Goal: Task Accomplishment & Management: Manage account settings

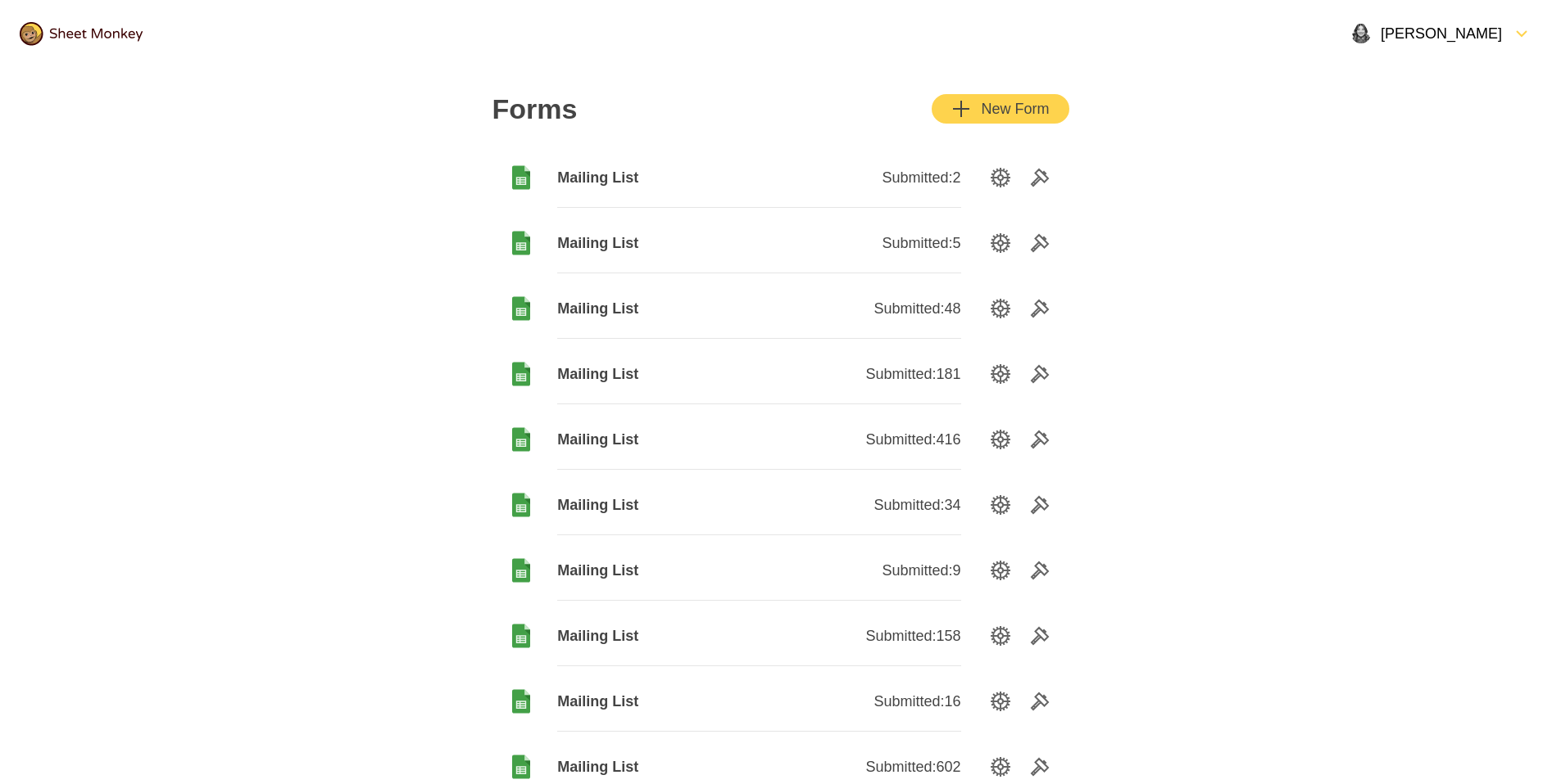
scroll to position [2, 0]
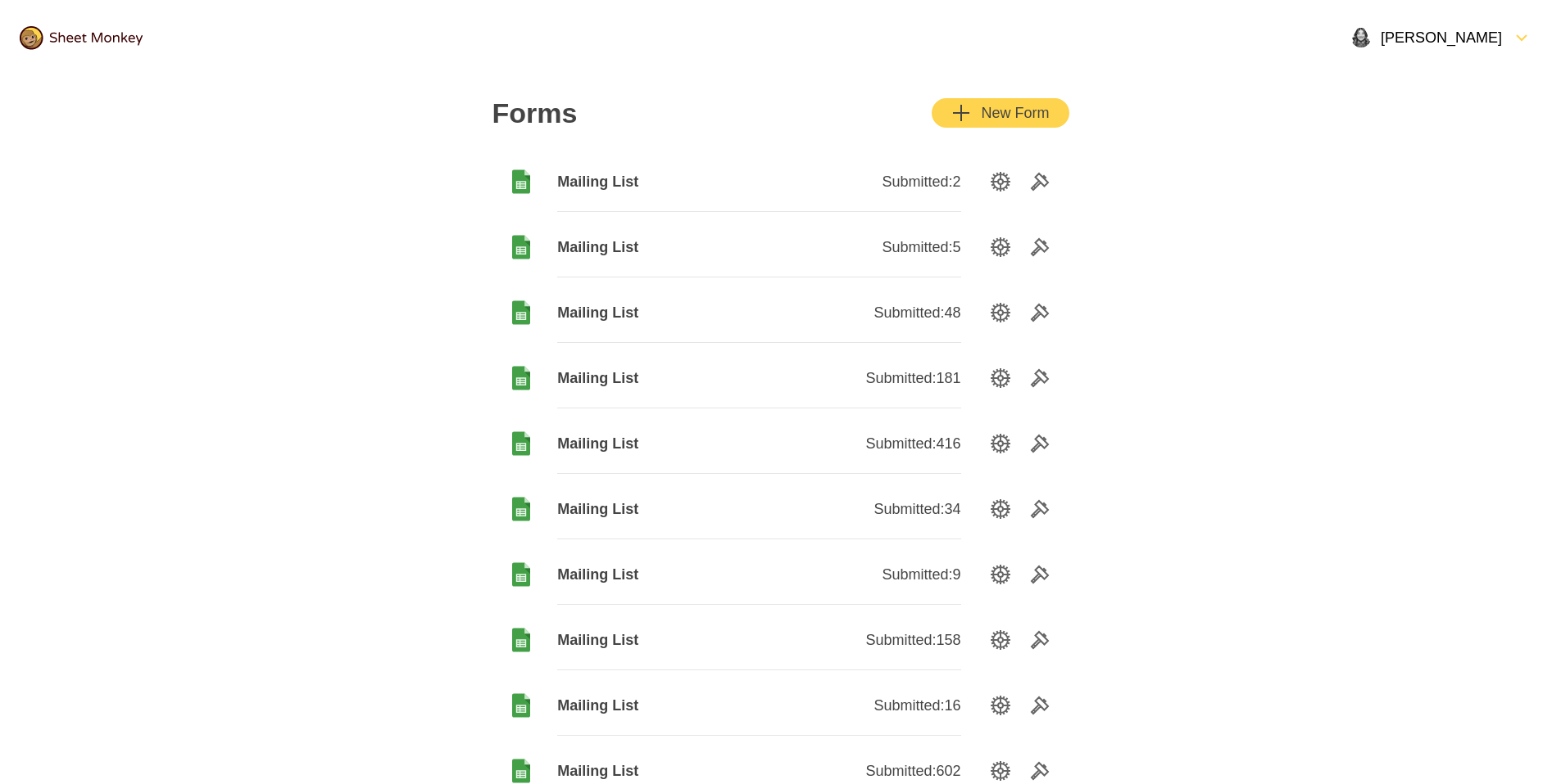
click at [611, 169] on div "Mailing List" at bounding box center [658, 182] width 202 height 59
click at [1038, 188] on icon "Tools" at bounding box center [1040, 184] width 20 height 20
click at [598, 313] on span "Mailing List" at bounding box center [658, 314] width 202 height 20
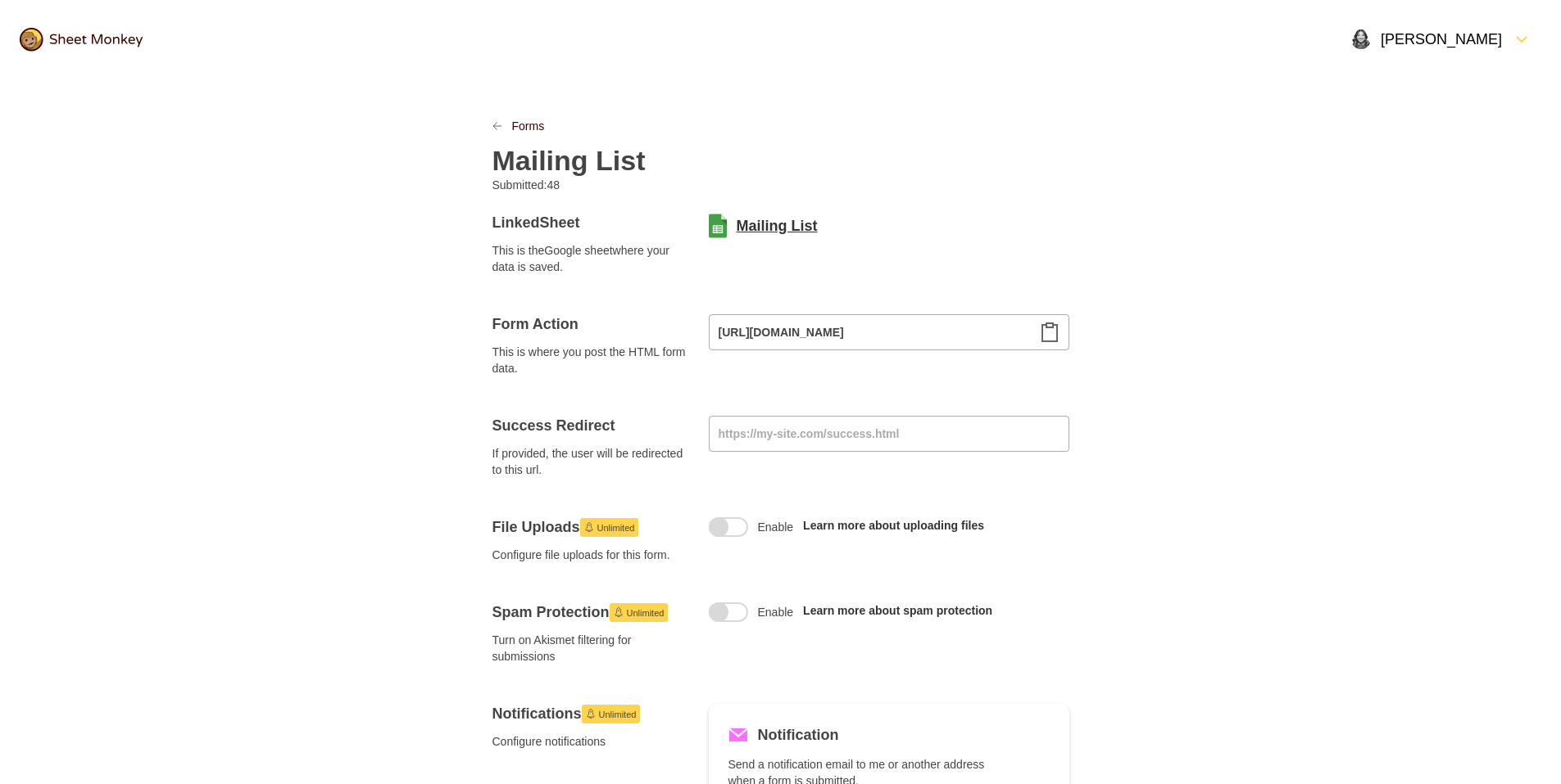
click at [802, 217] on link "Mailing List" at bounding box center [778, 226] width 81 height 20
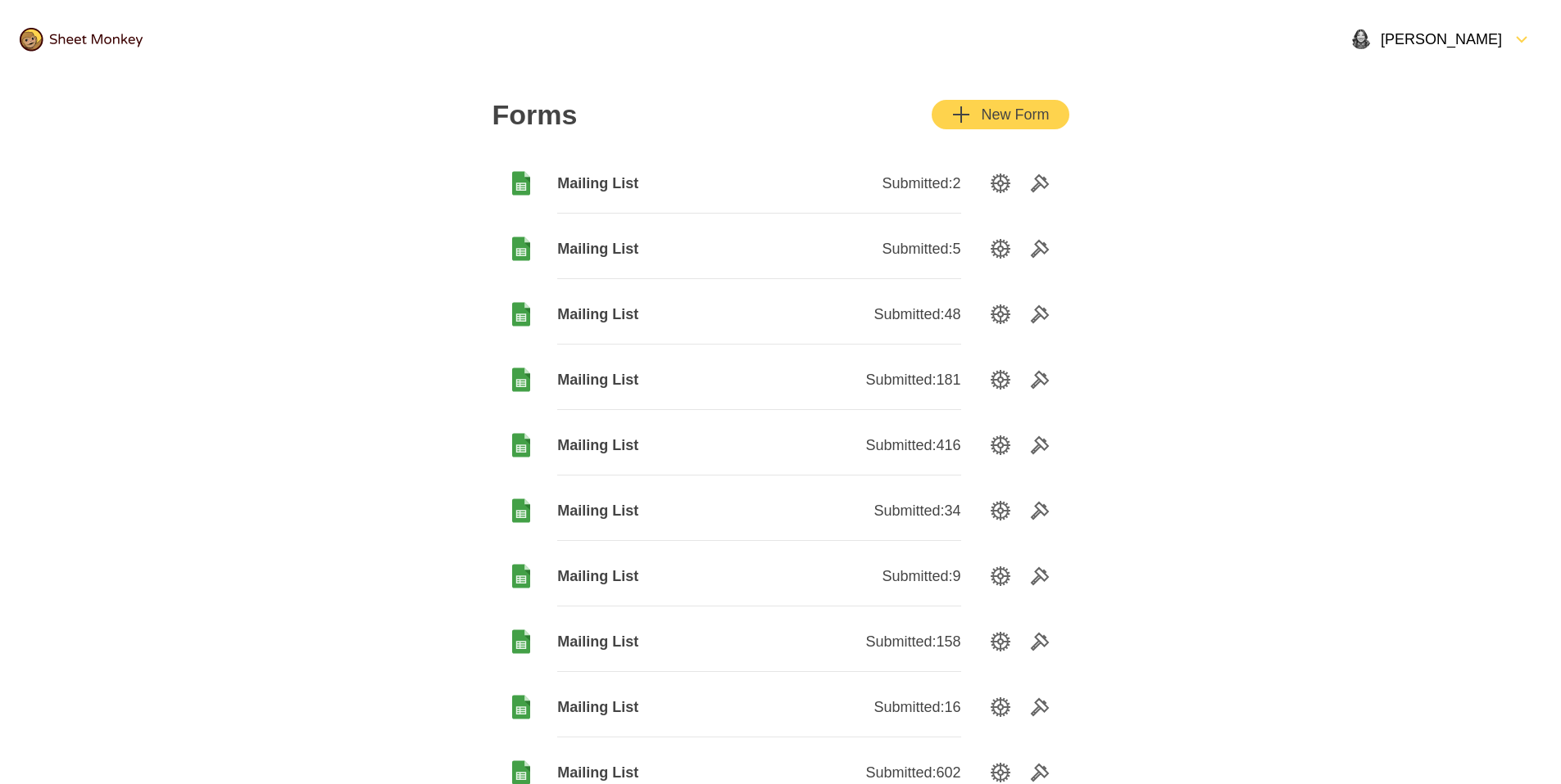
click at [605, 378] on span "Mailing List" at bounding box center [658, 380] width 202 height 20
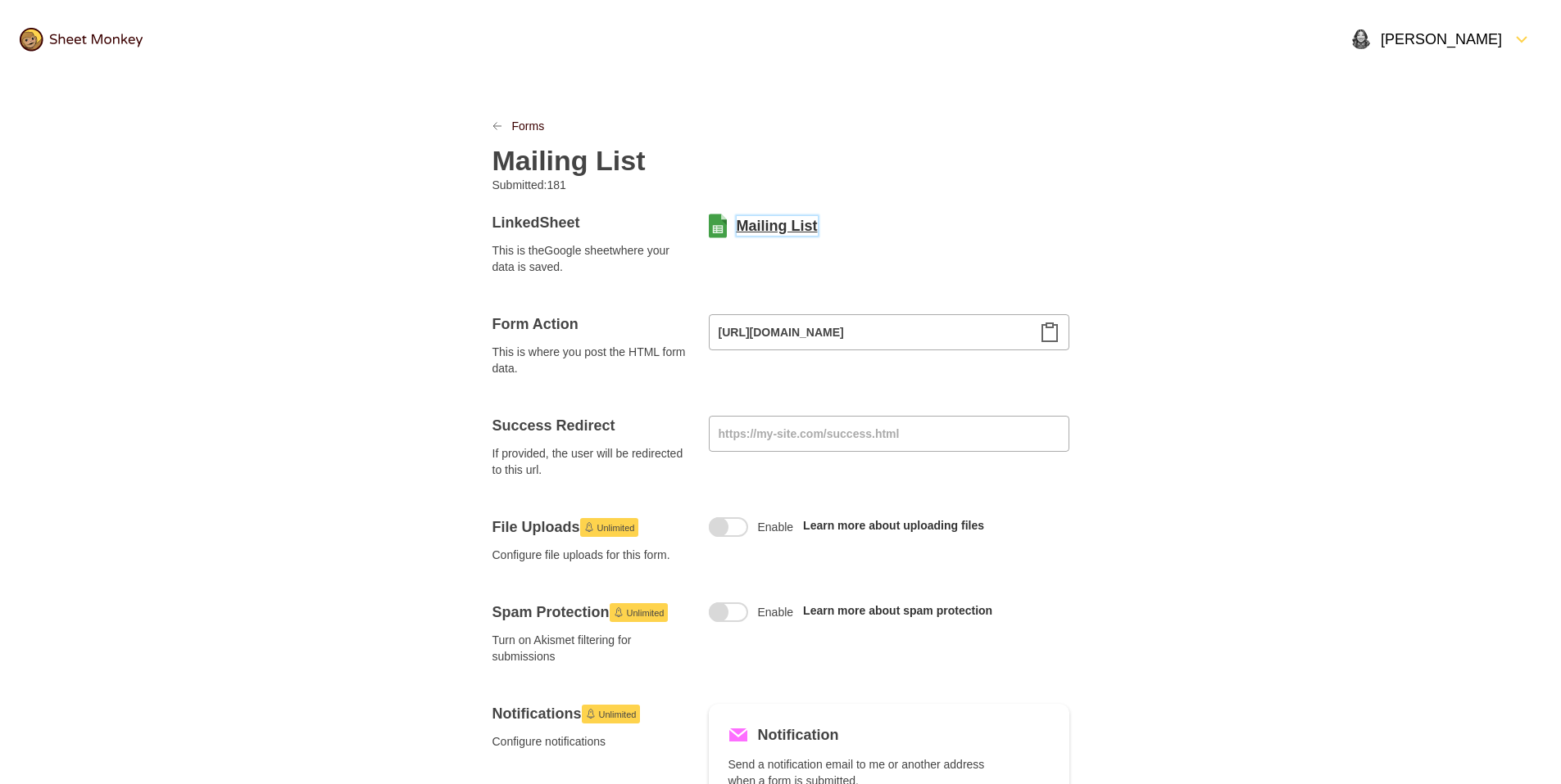
click at [780, 222] on link "Mailing List" at bounding box center [778, 226] width 81 height 20
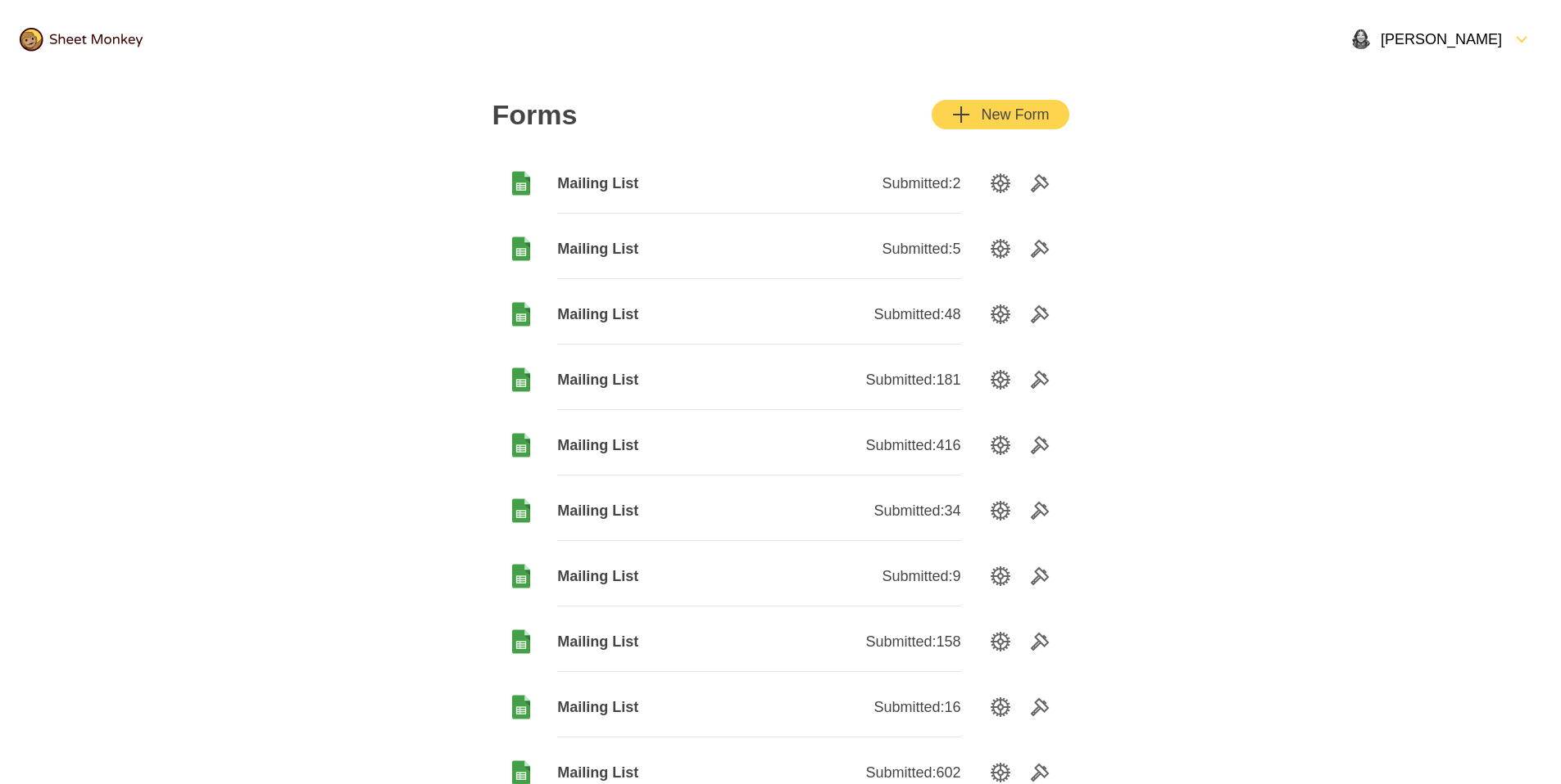
click at [604, 451] on span "Mailing List" at bounding box center [658, 446] width 202 height 20
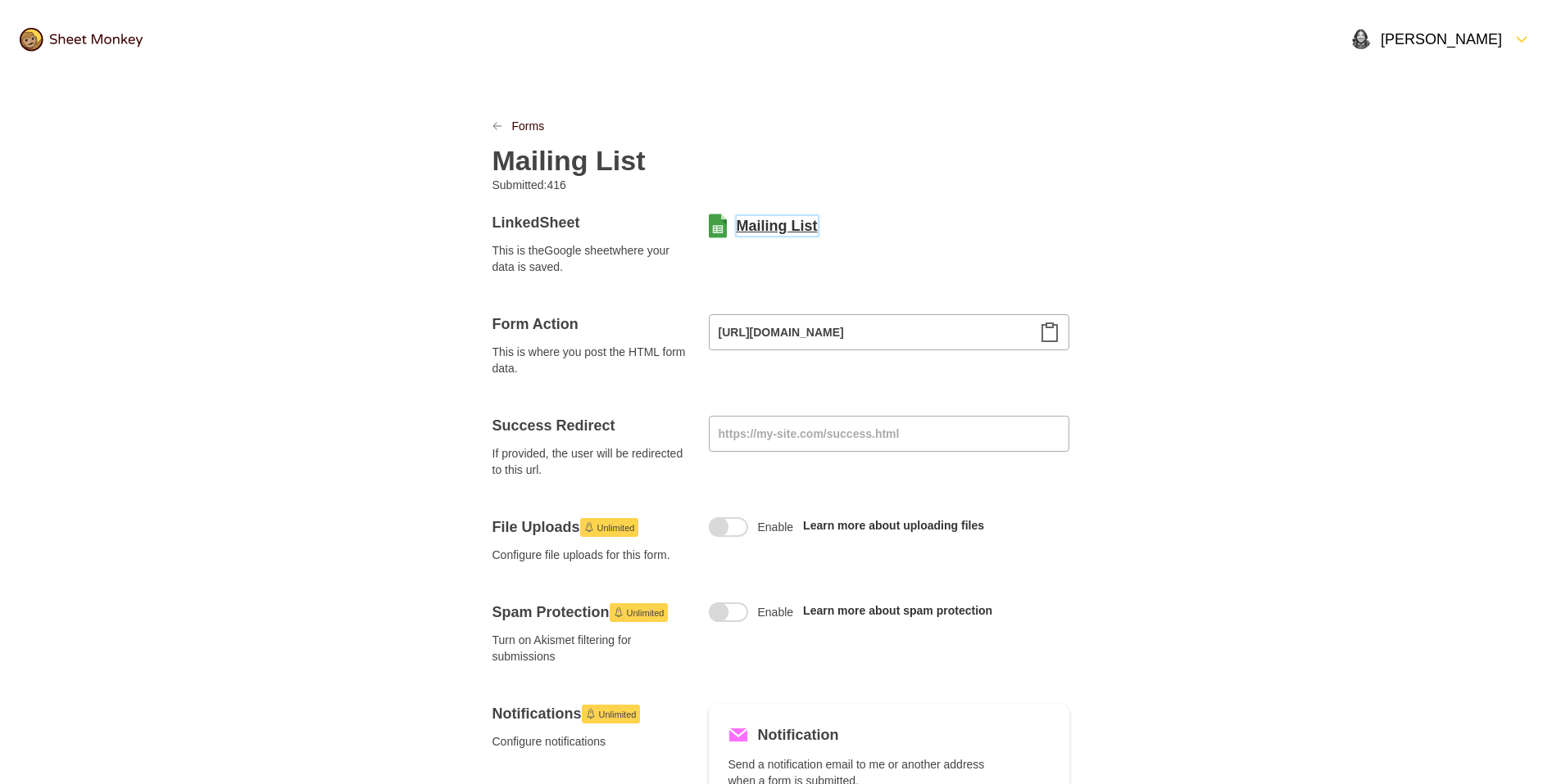
click at [789, 226] on link "Mailing List" at bounding box center [778, 226] width 81 height 20
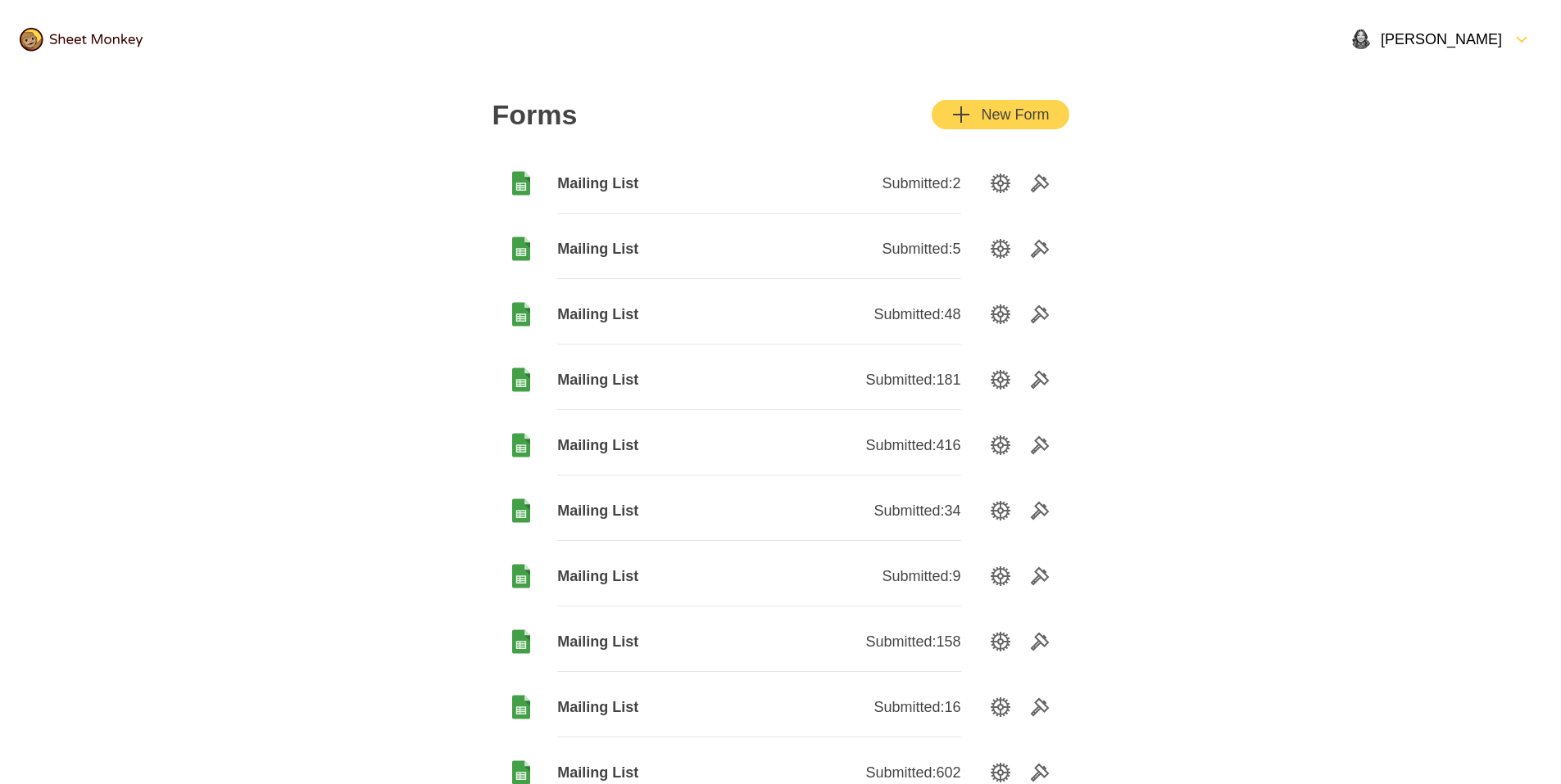
click at [619, 512] on span "Mailing List" at bounding box center [658, 511] width 202 height 20
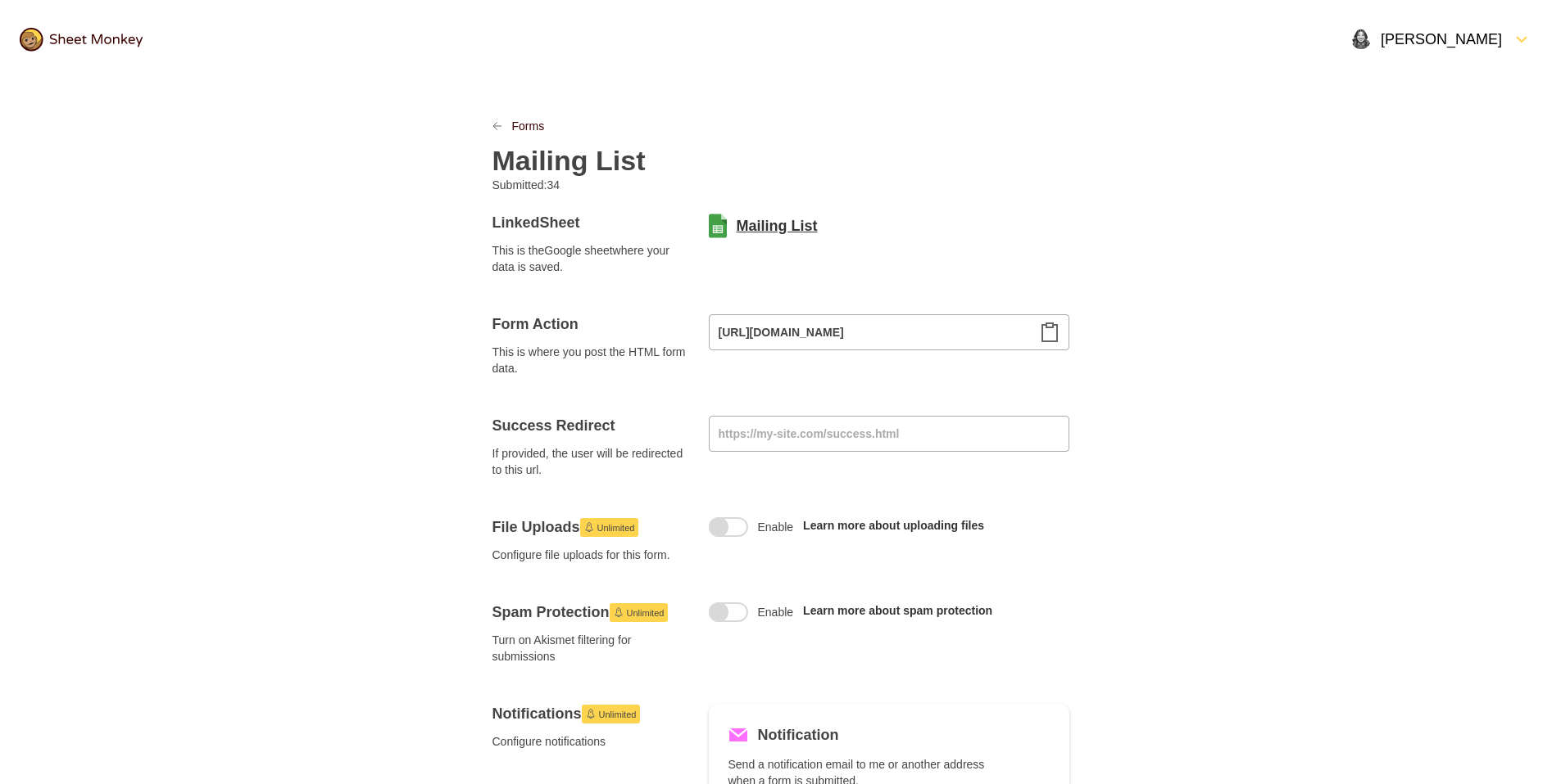
click at [784, 232] on link "Mailing List" at bounding box center [778, 226] width 81 height 20
click at [494, 124] on icon "LinkPrevious" at bounding box center [498, 127] width 10 height 10
click at [503, 128] on div at bounding box center [507, 126] width 10 height 17
click at [493, 127] on icon "LinkPrevious" at bounding box center [498, 127] width 10 height 10
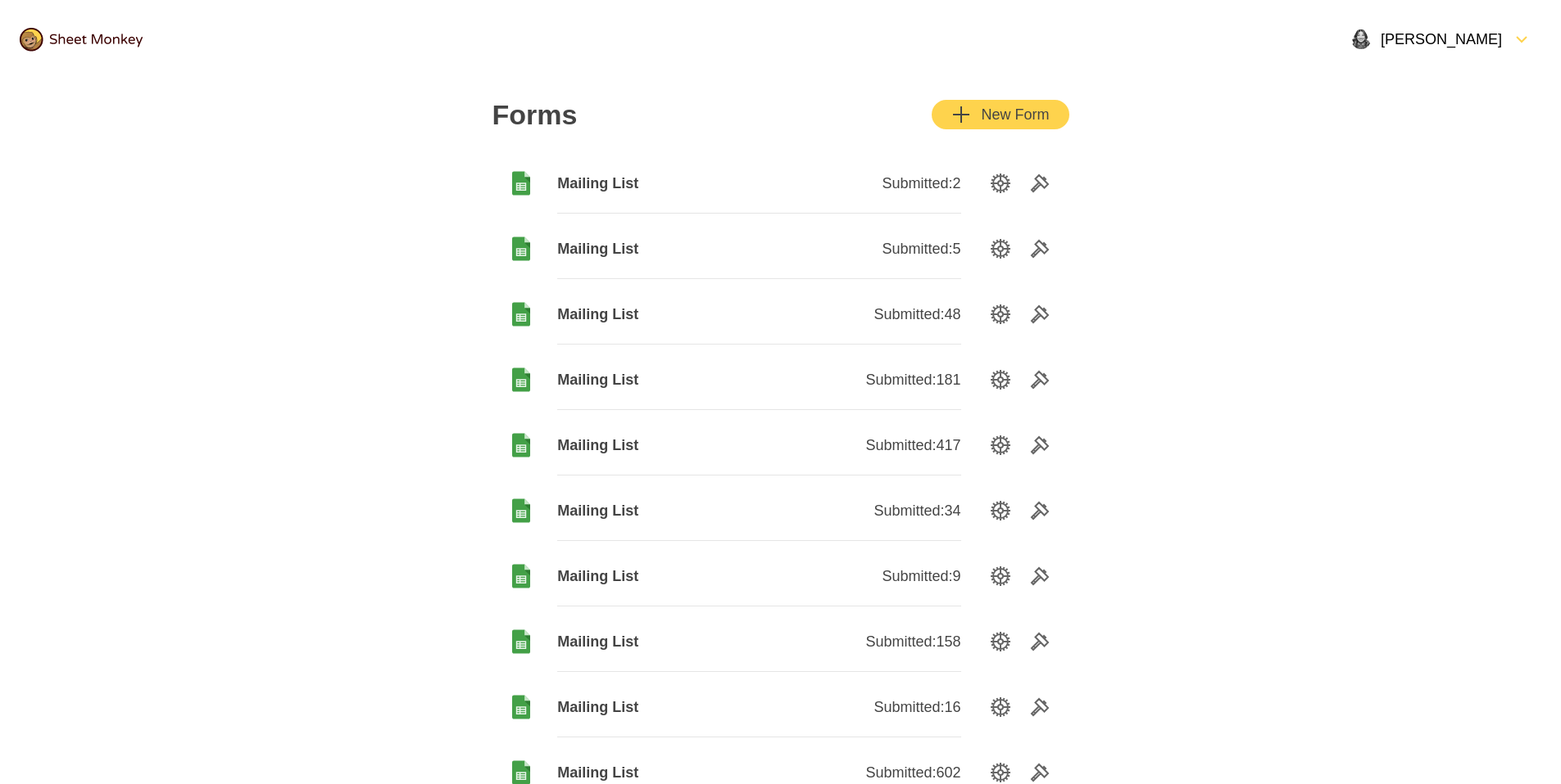
click at [616, 566] on span "Mailing List" at bounding box center [658, 576] width 202 height 20
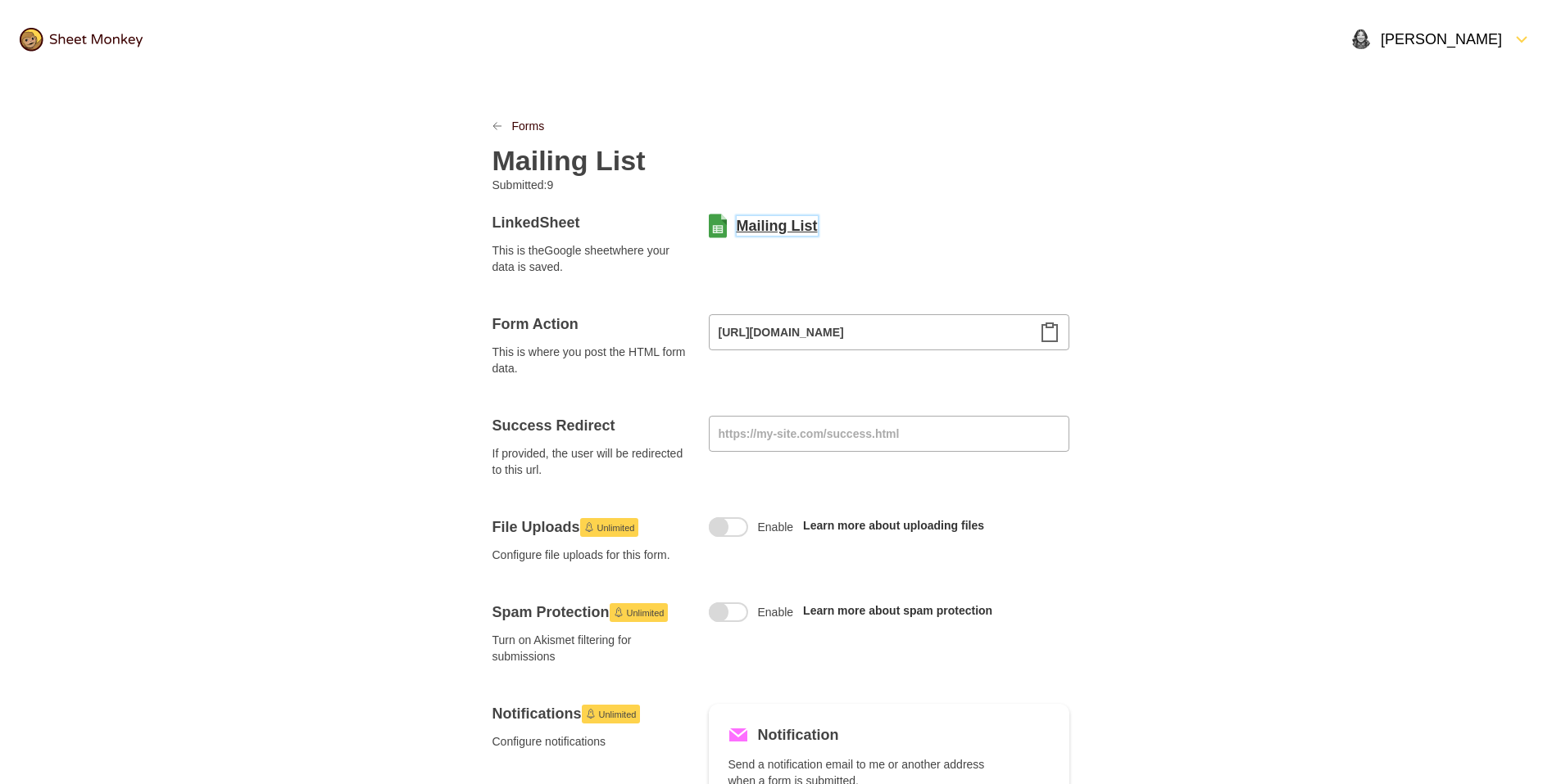
click at [798, 222] on link "Mailing List" at bounding box center [778, 226] width 81 height 20
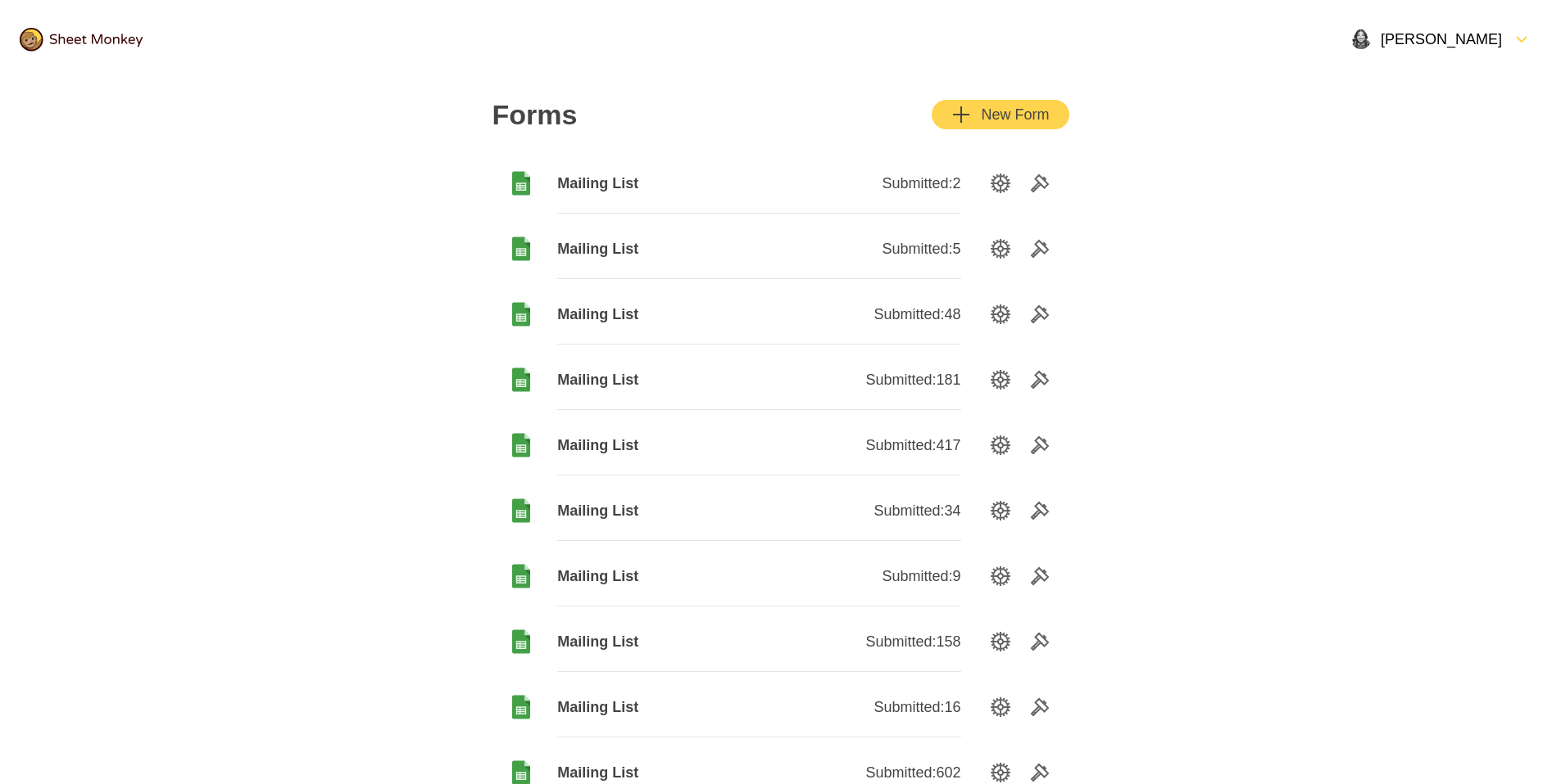
click at [607, 646] on span "Mailing List" at bounding box center [658, 642] width 202 height 20
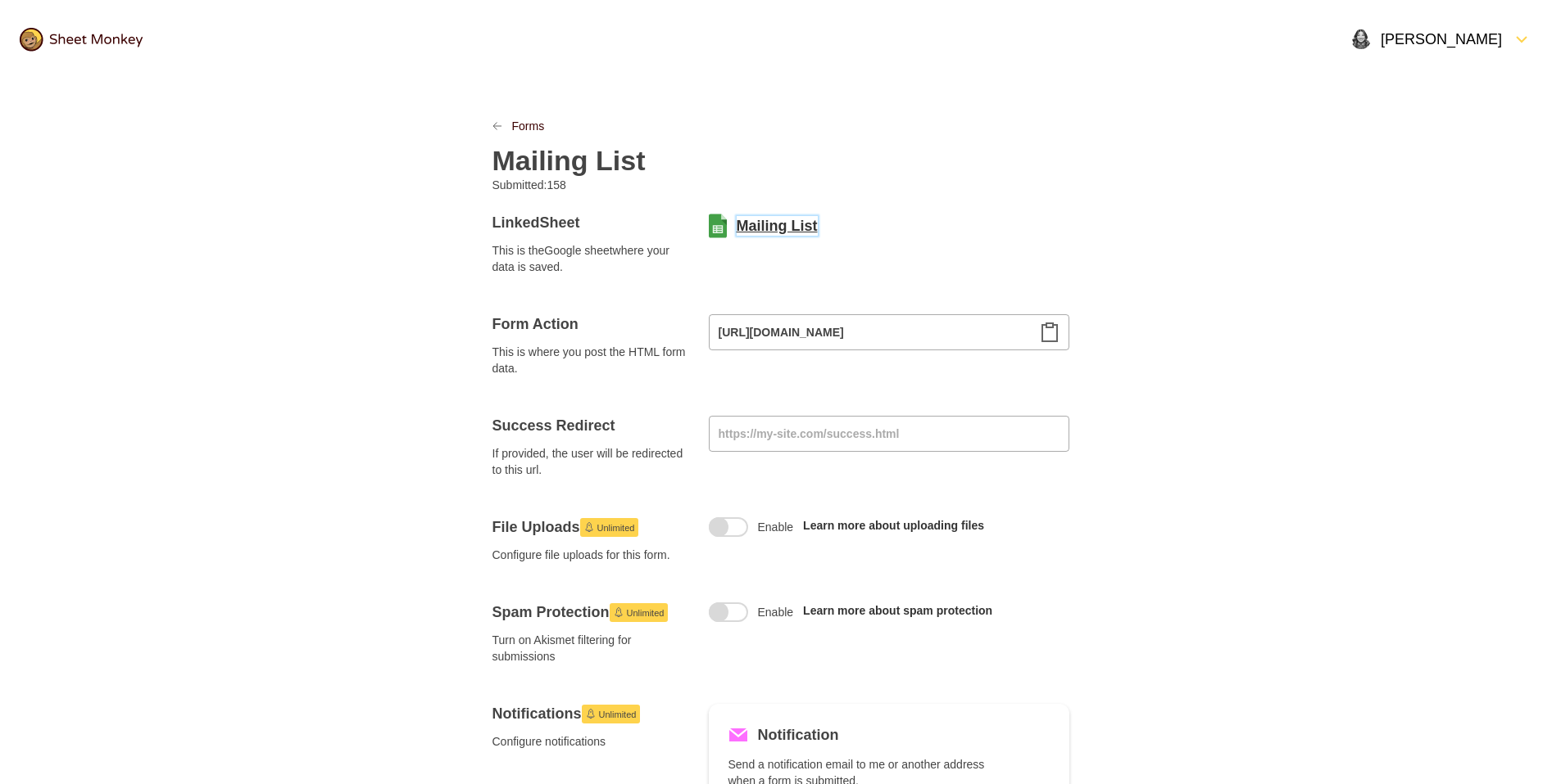
click at [768, 234] on link "Mailing List" at bounding box center [778, 226] width 81 height 20
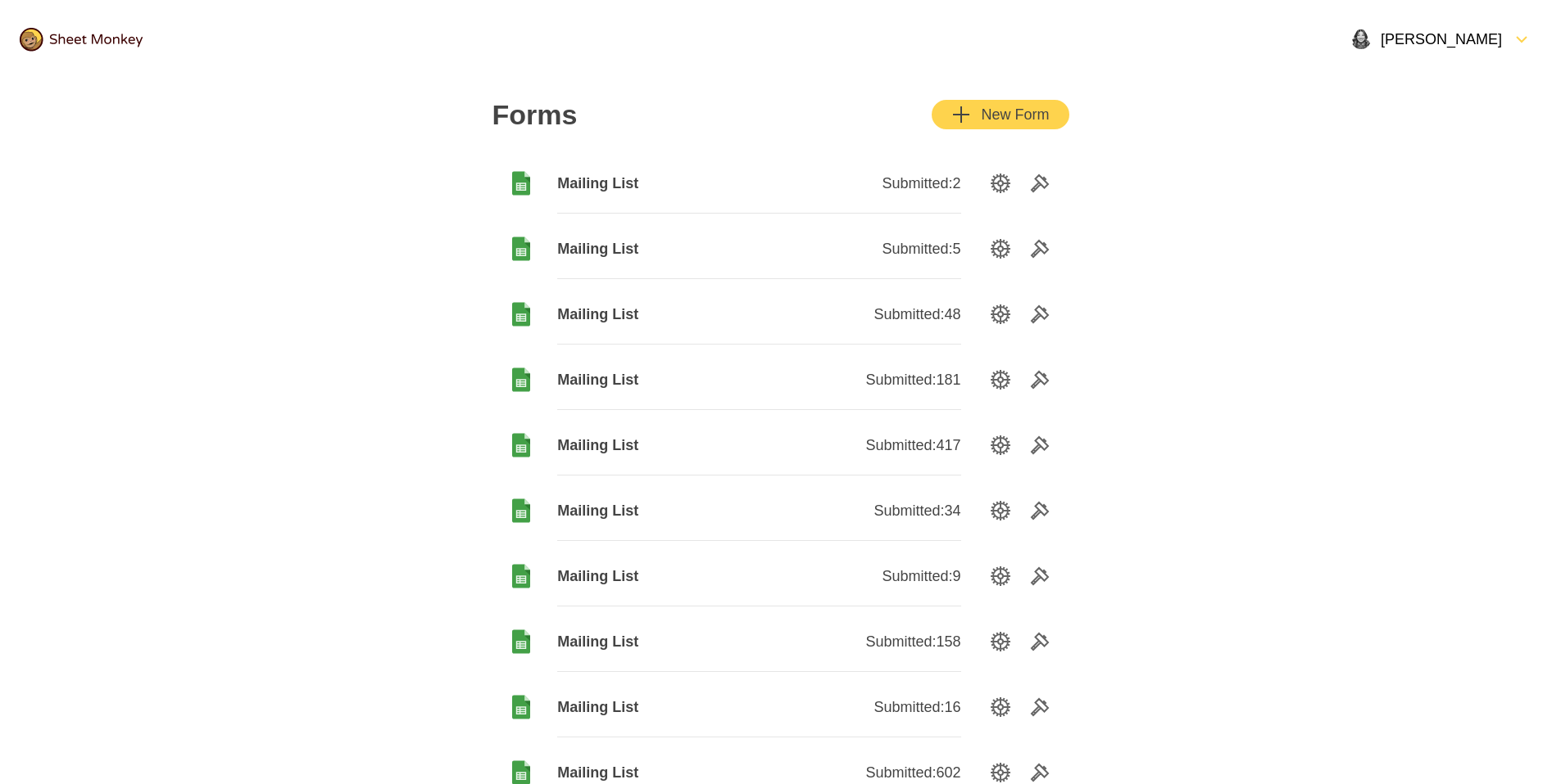
click at [624, 698] on span "Mailing List" at bounding box center [658, 708] width 202 height 20
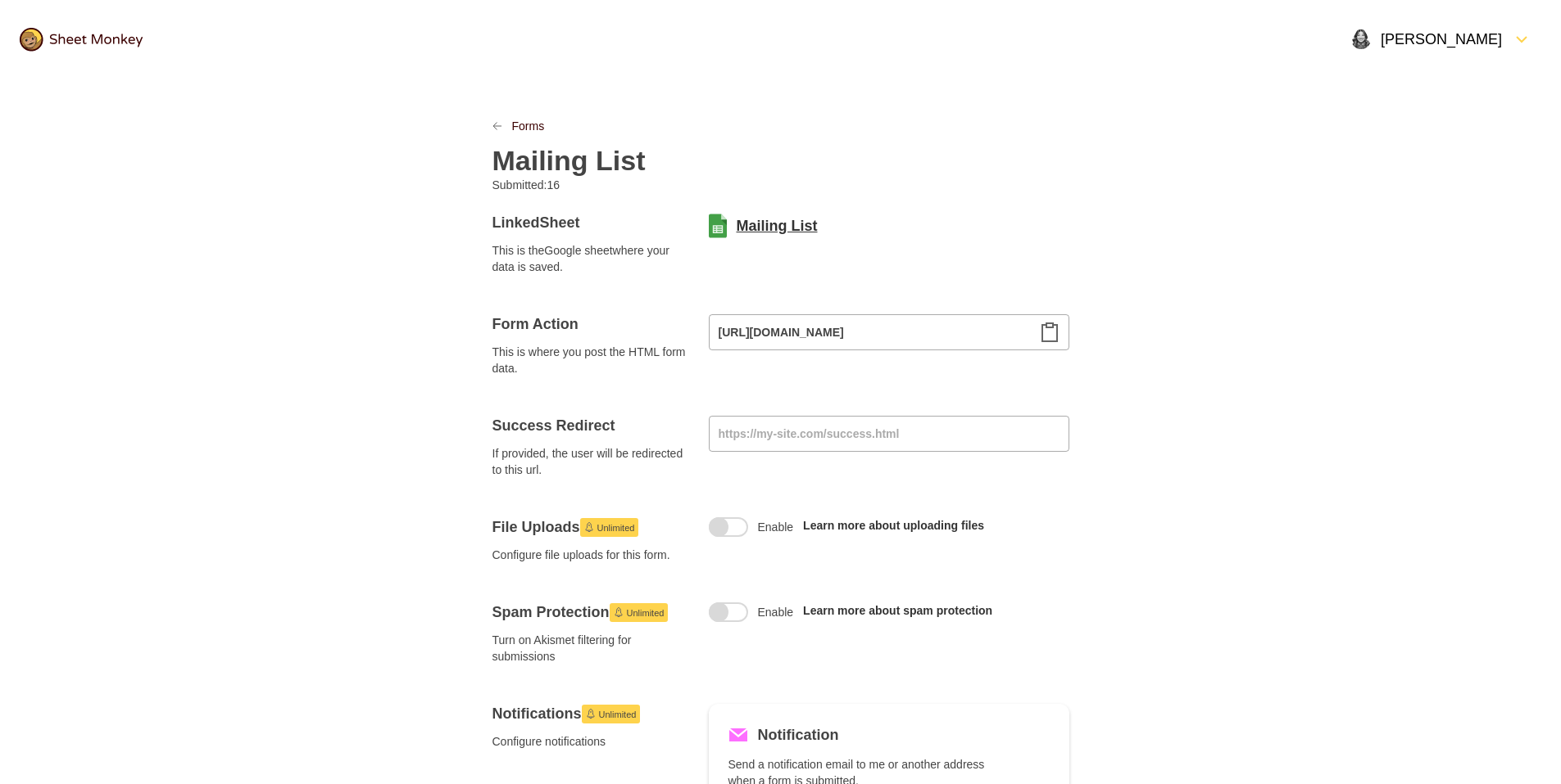
click at [777, 230] on link "Mailing List" at bounding box center [778, 226] width 81 height 20
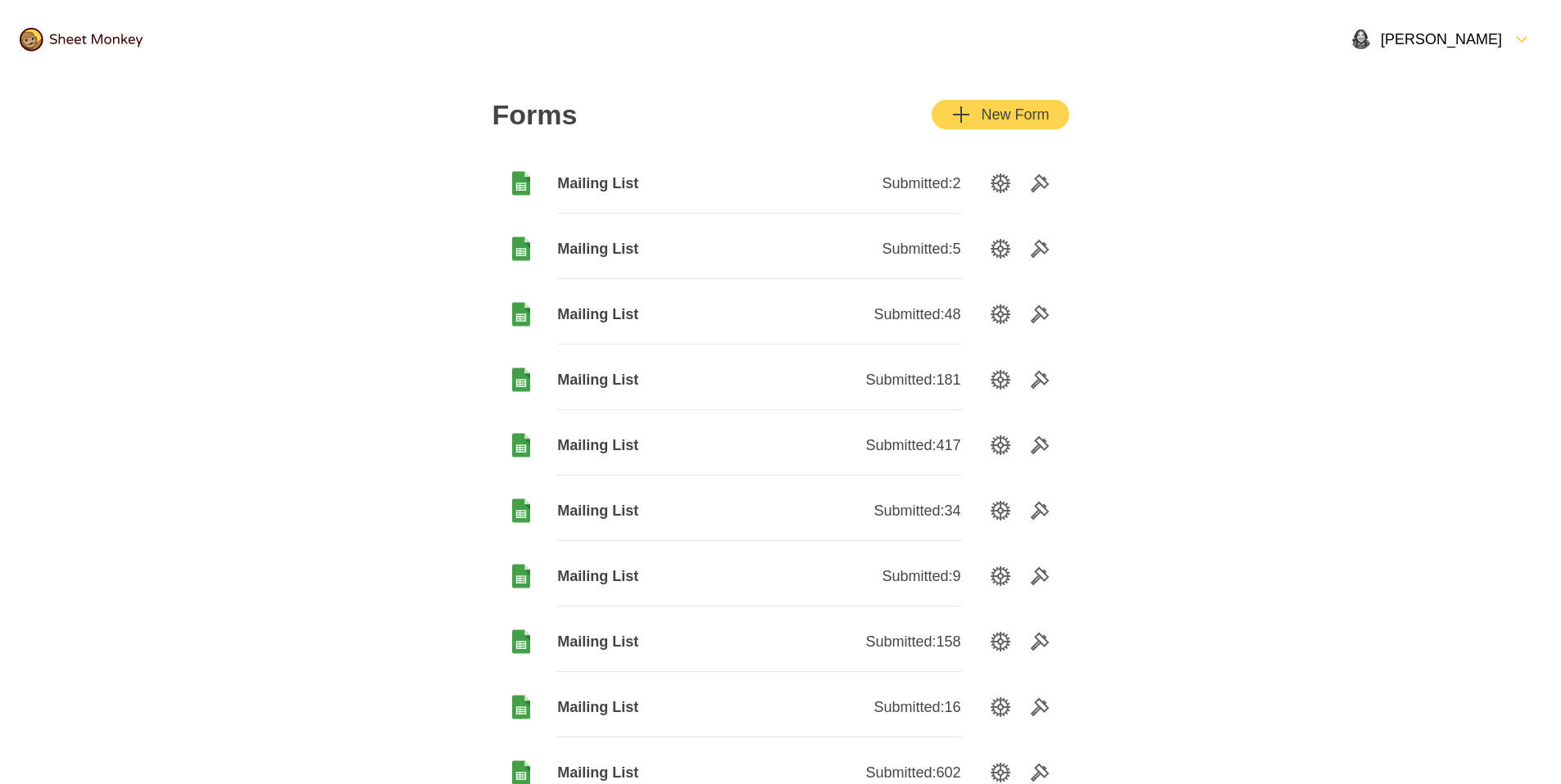
click at [594, 379] on span "Mailing List" at bounding box center [658, 380] width 202 height 20
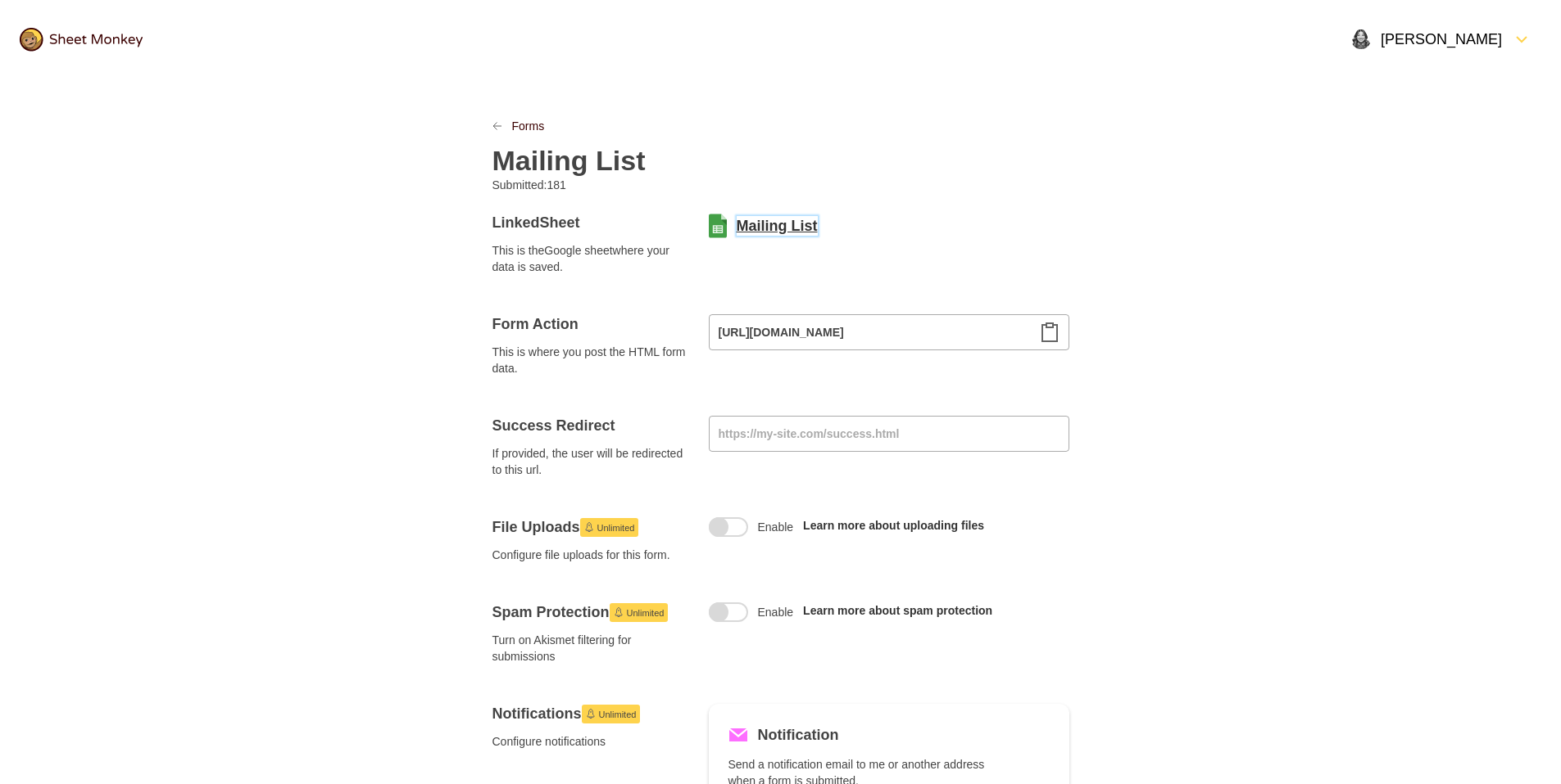
click at [798, 226] on link "Mailing List" at bounding box center [778, 226] width 81 height 20
